Goal: Task Accomplishment & Management: Use online tool/utility

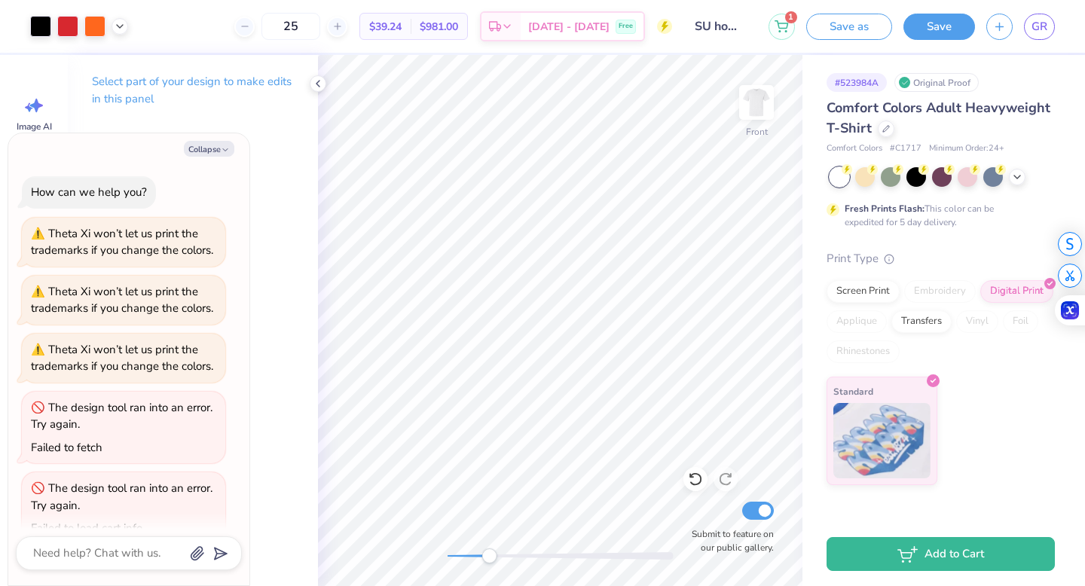
scroll to position [27, 0]
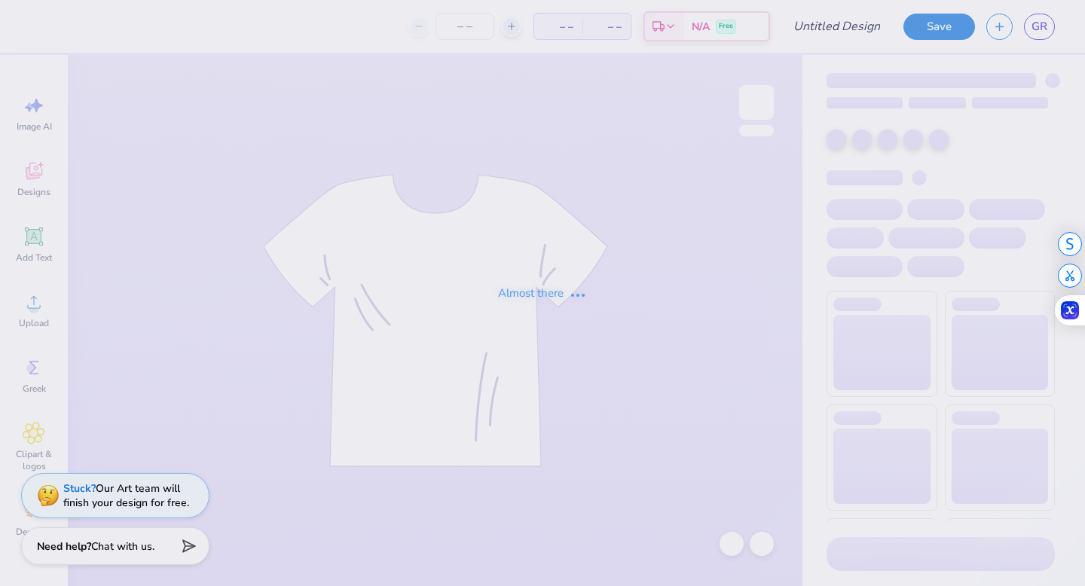
type input "theta xi 2"
type input "23"
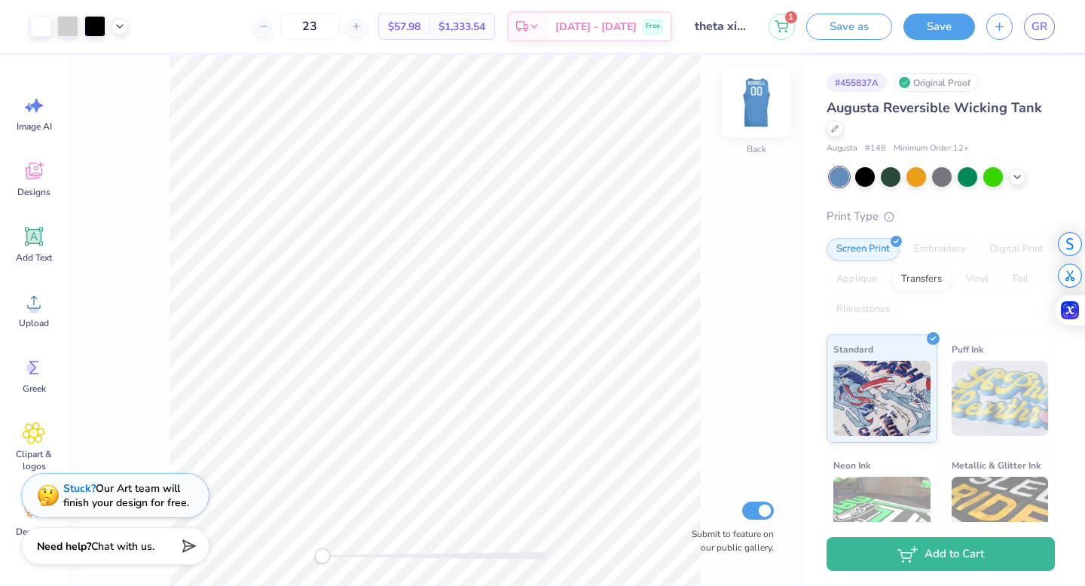
click at [760, 108] on img at bounding box center [757, 102] width 60 height 60
